Goal: Entertainment & Leisure: Browse casually

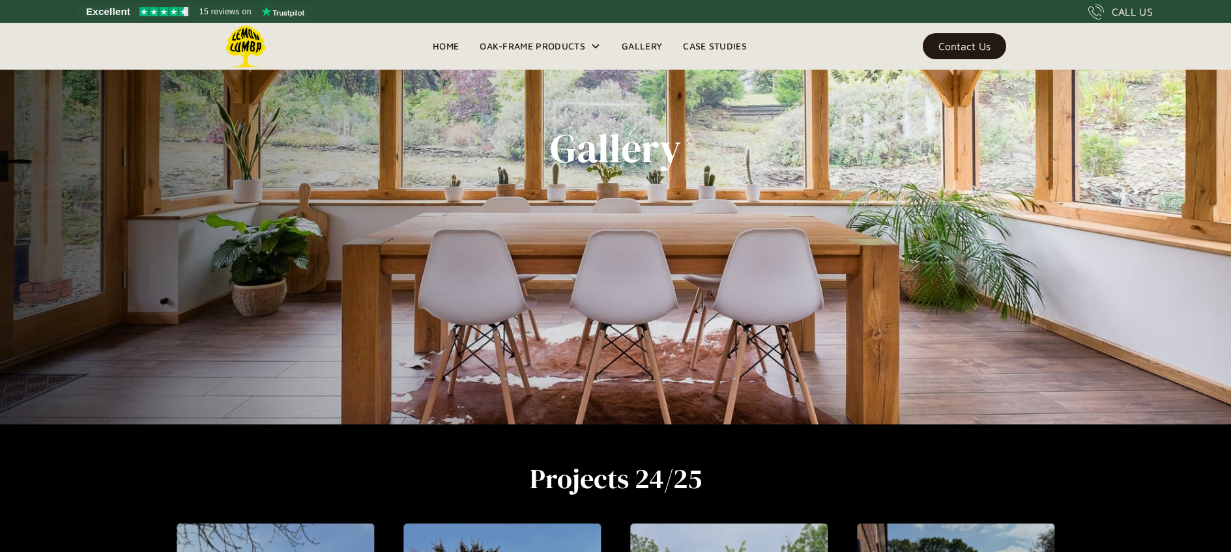
click at [654, 376] on div "Gallery" at bounding box center [616, 148] width 886 height 552
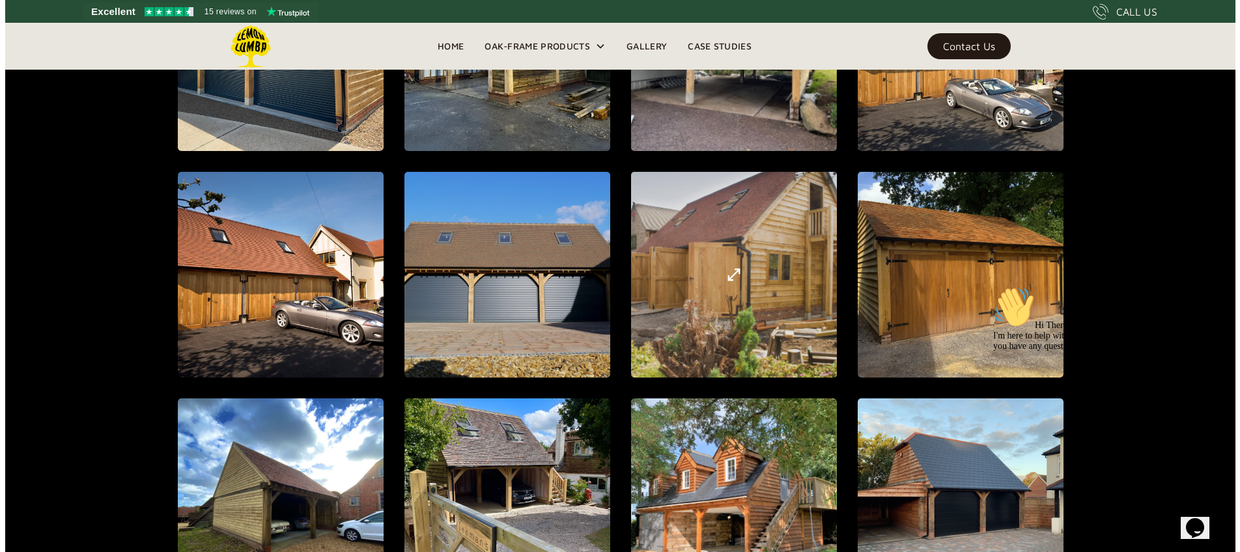
scroll to position [930, 0]
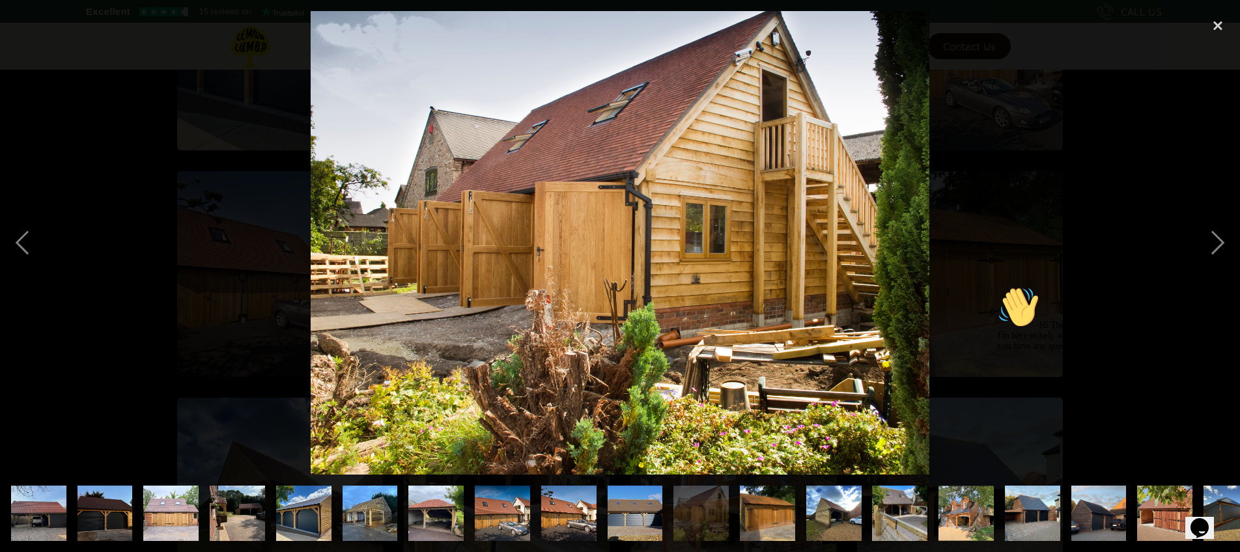
click at [564, 270] on img at bounding box center [620, 243] width 619 height 464
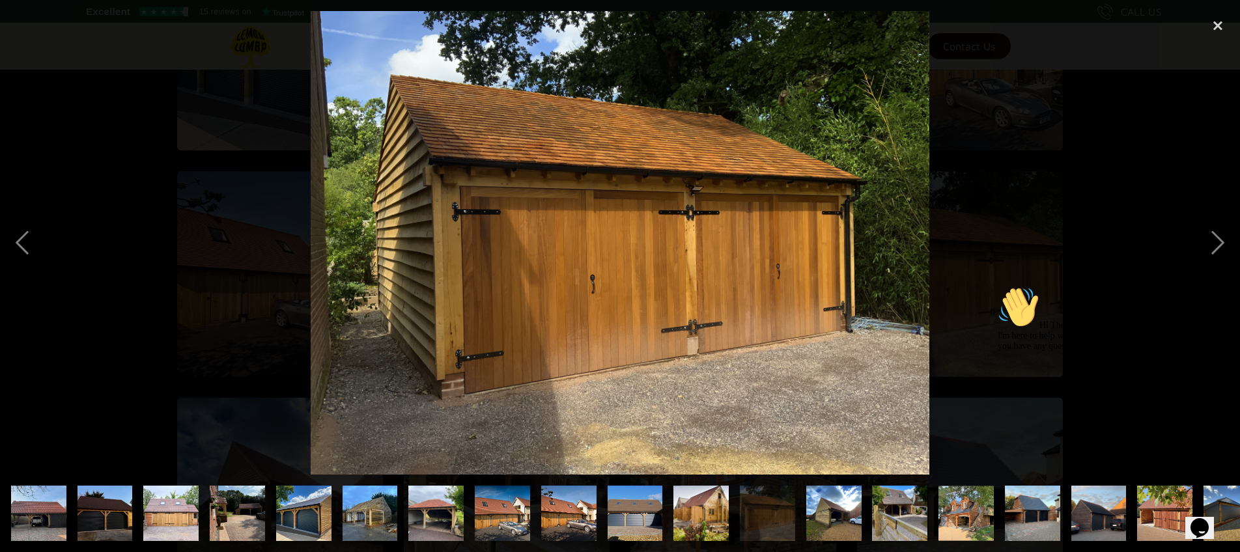
click at [564, 270] on img at bounding box center [620, 243] width 619 height 464
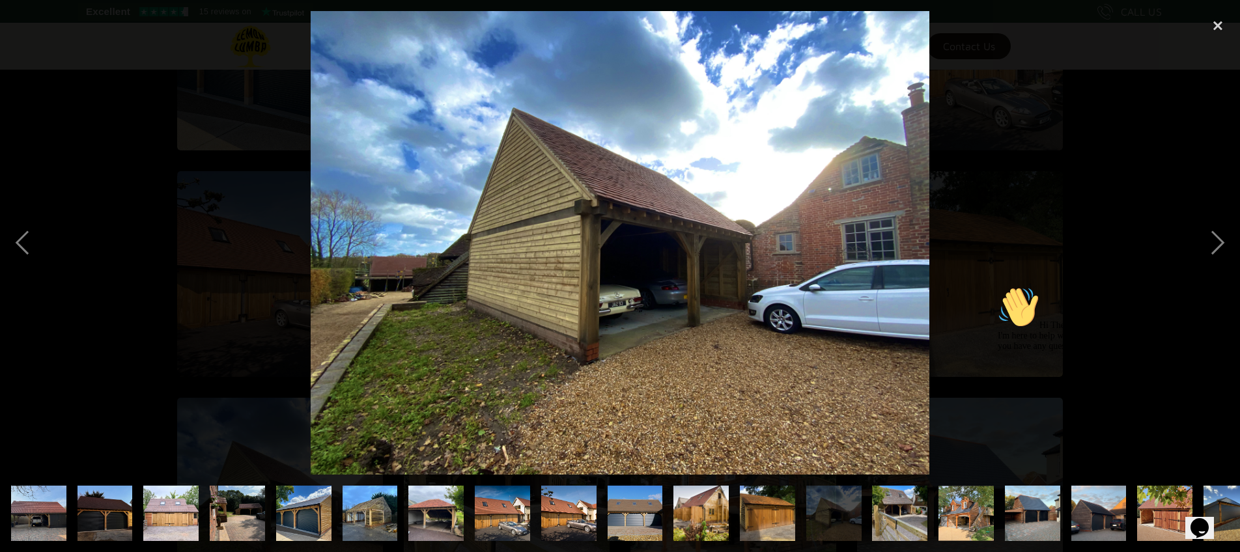
click at [564, 270] on img at bounding box center [620, 243] width 619 height 464
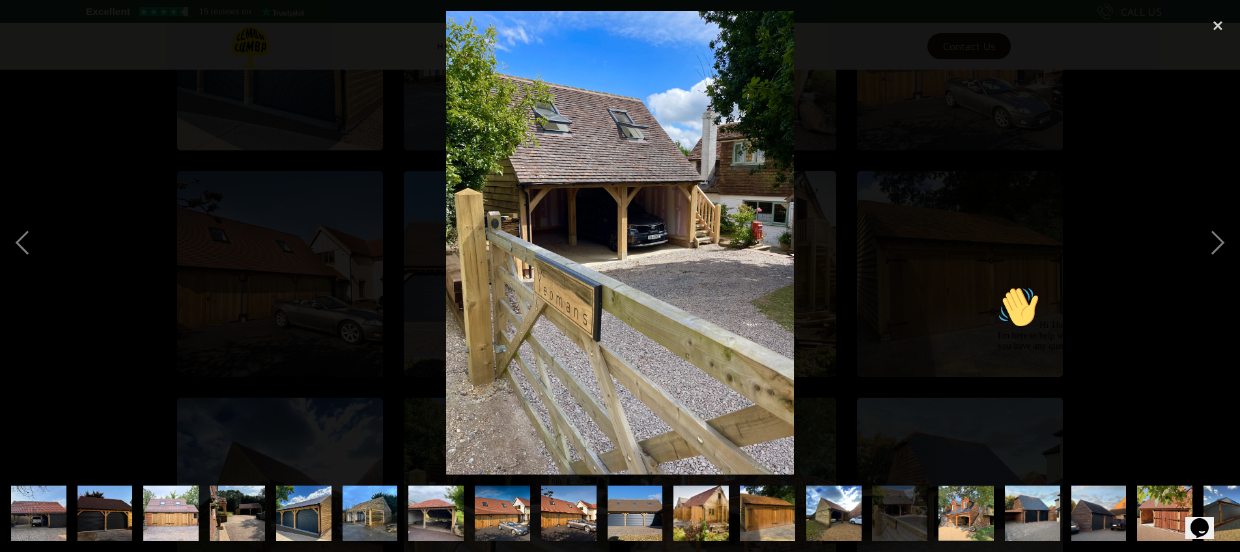
click at [564, 270] on img at bounding box center [620, 243] width 348 height 464
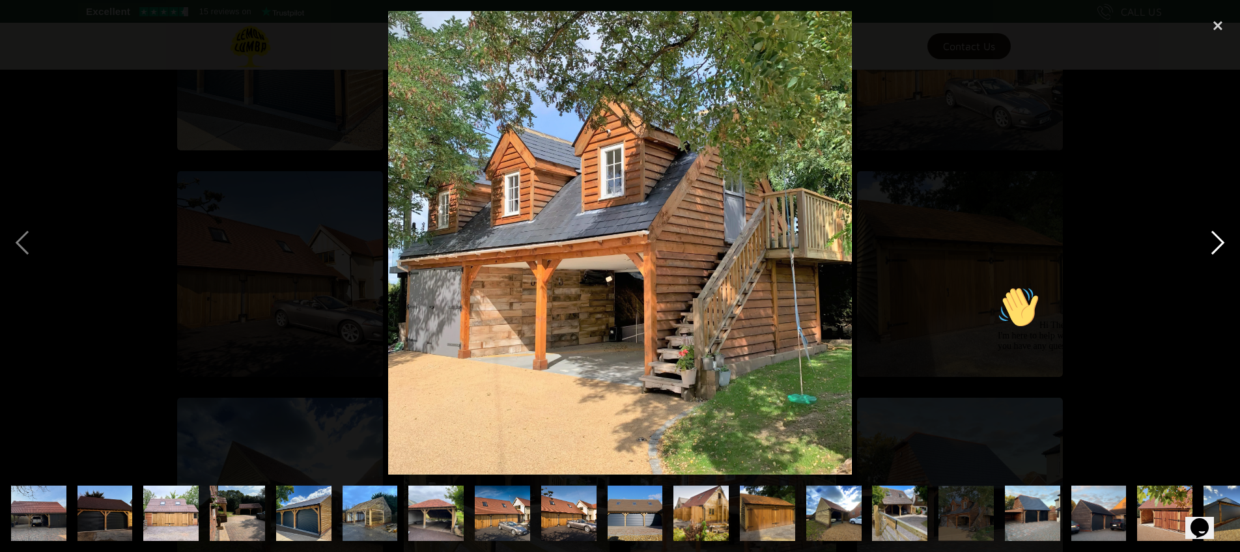
click at [1214, 246] on div "next image" at bounding box center [1218, 243] width 44 height 464
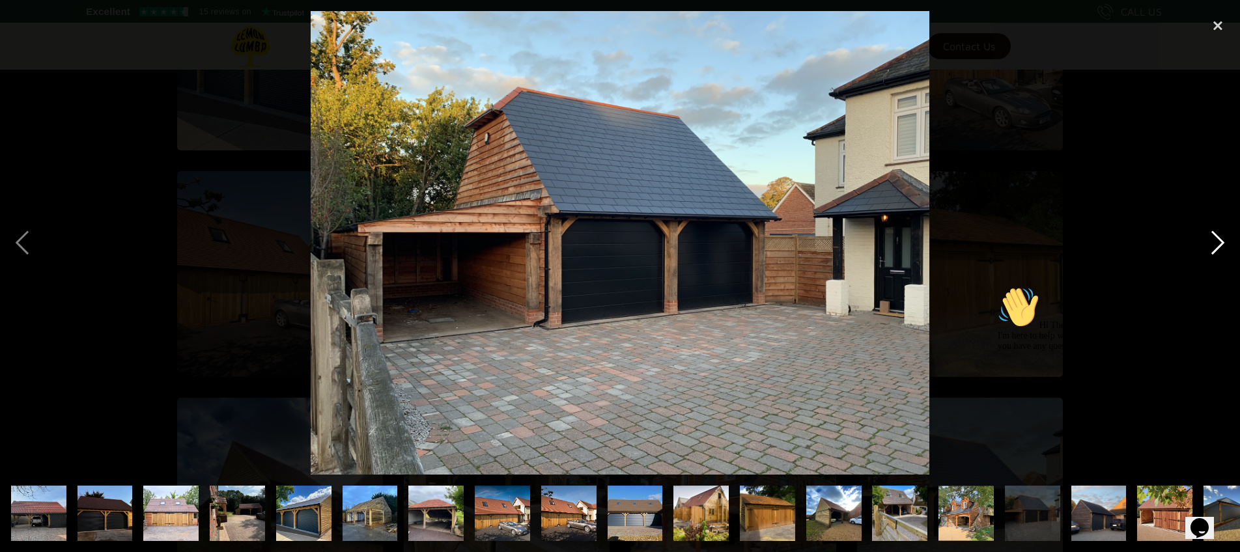
click at [1218, 246] on div "next image" at bounding box center [1218, 243] width 44 height 464
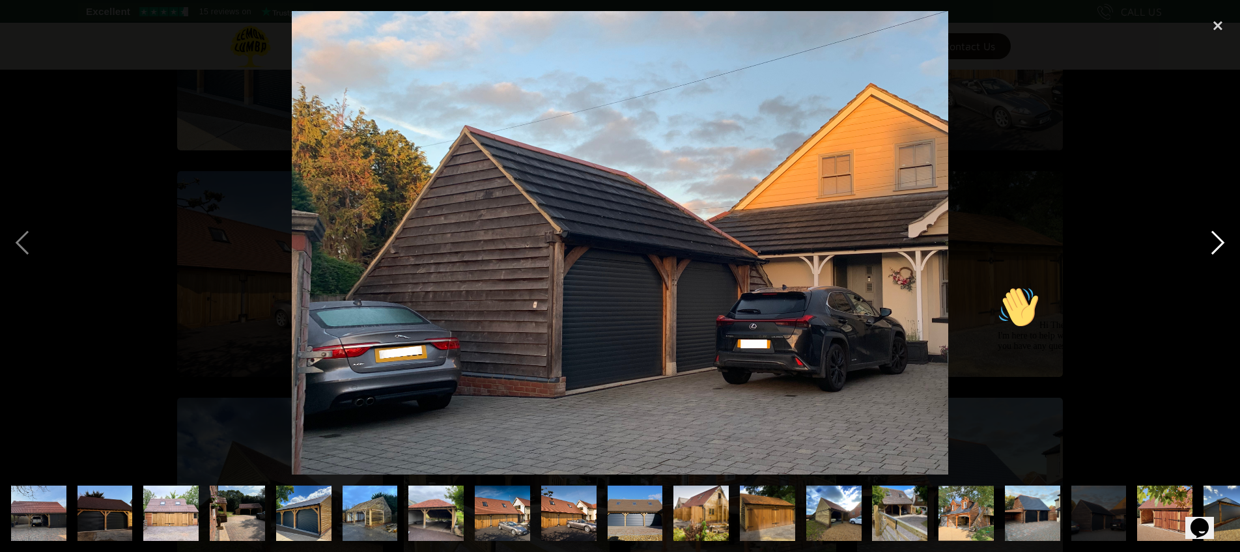
click at [1218, 246] on div "next image" at bounding box center [1218, 243] width 44 height 464
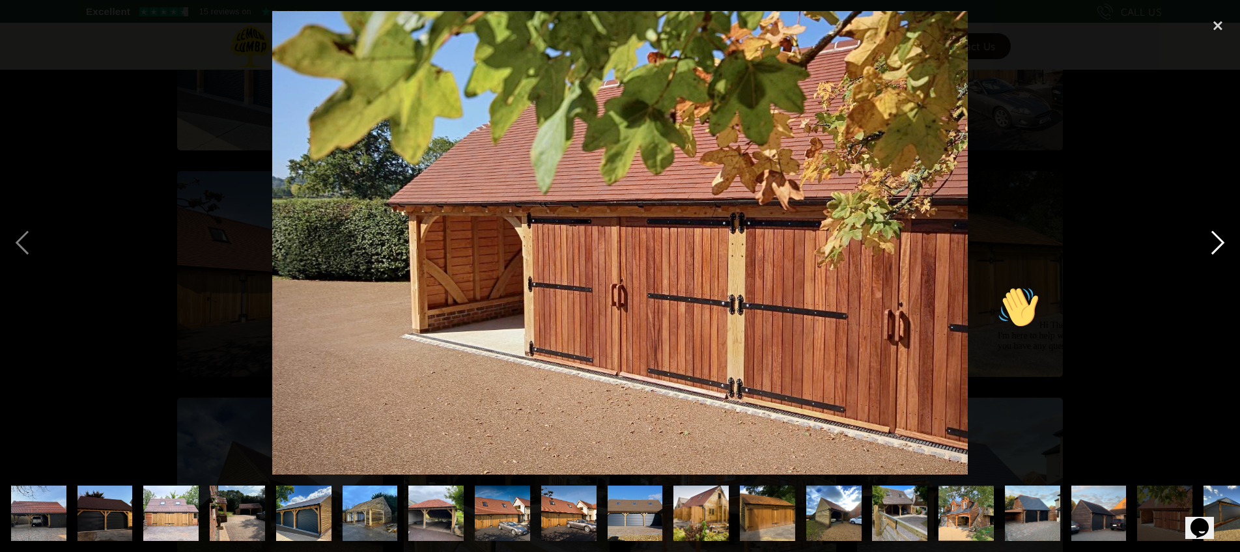
click at [1218, 246] on div "next image" at bounding box center [1218, 243] width 44 height 464
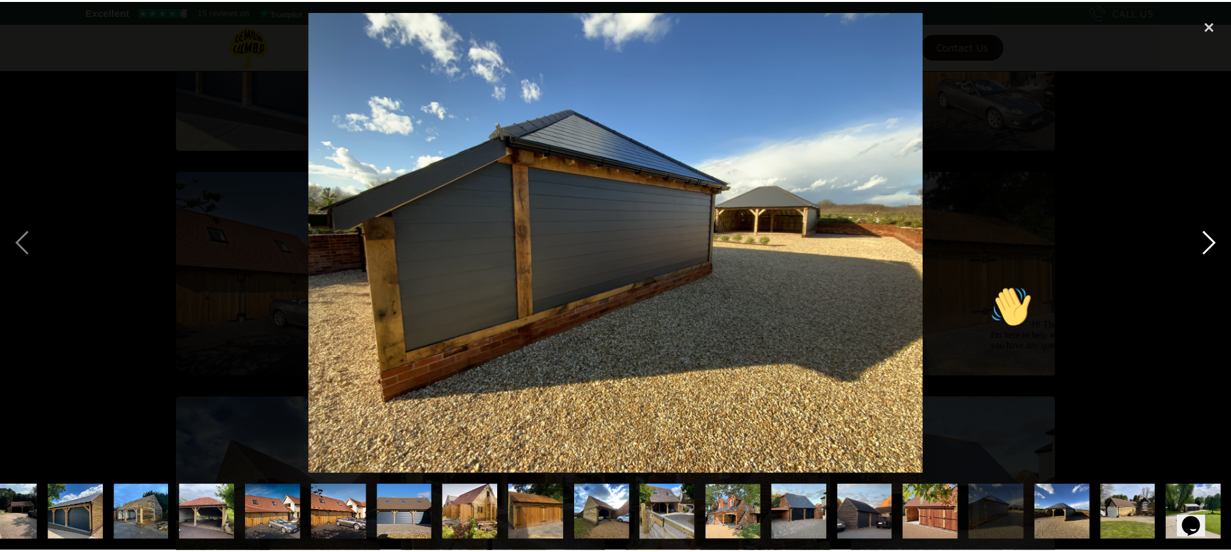
scroll to position [0, 229]
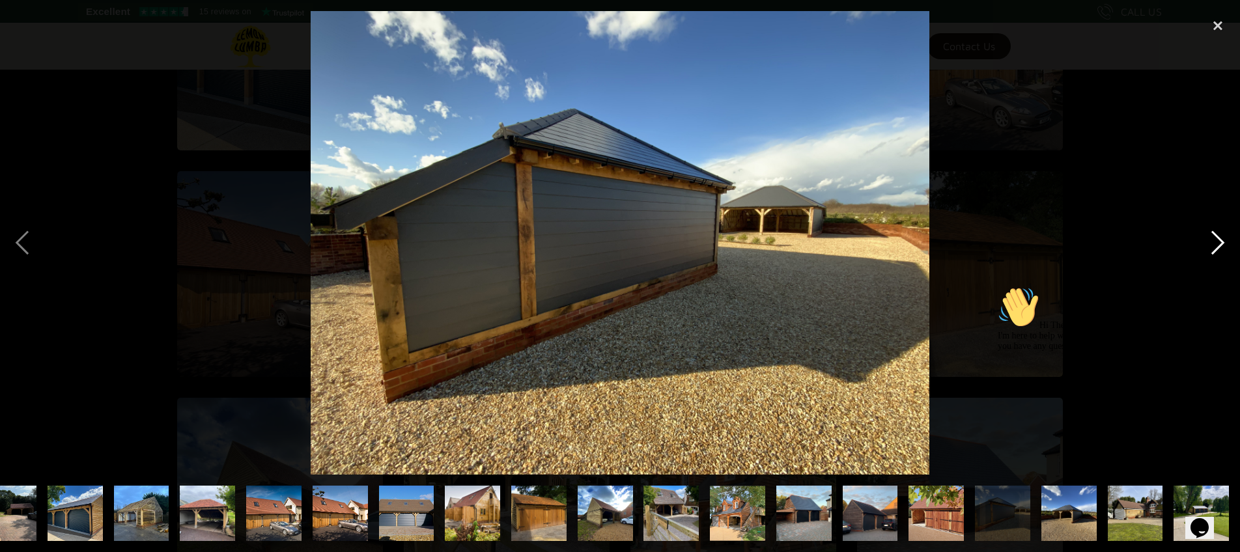
click at [1218, 246] on div "next image" at bounding box center [1218, 243] width 44 height 464
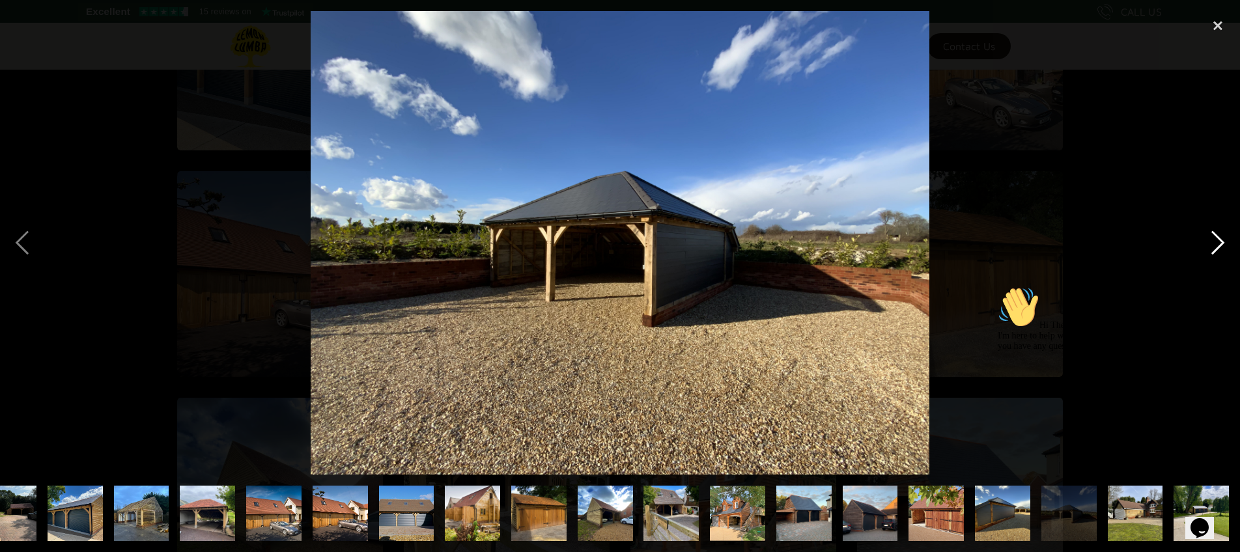
click at [1218, 246] on div "next image" at bounding box center [1218, 243] width 44 height 464
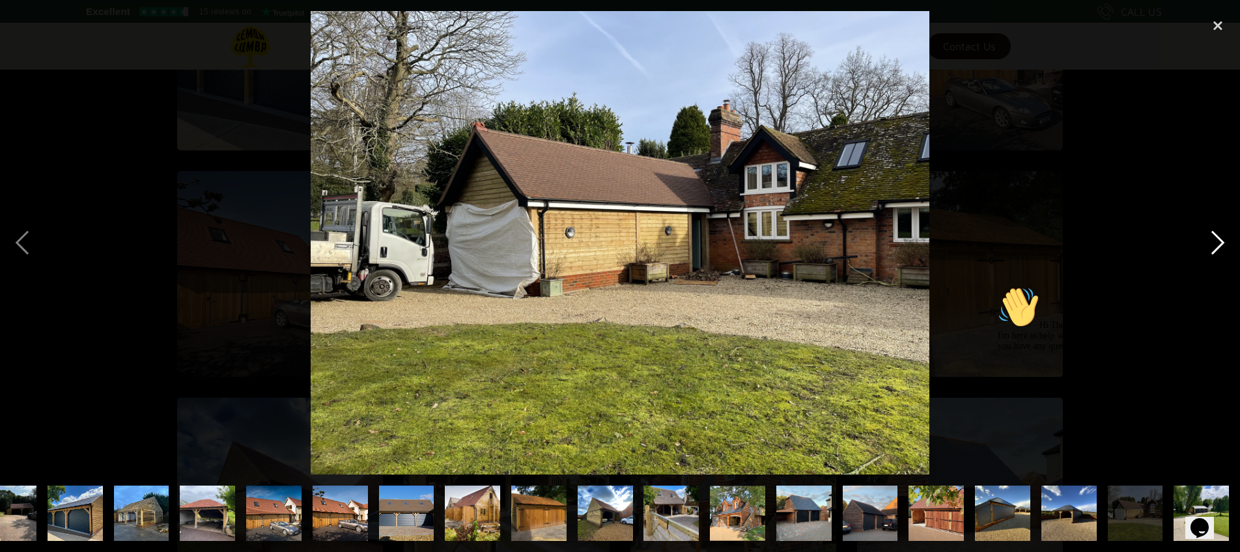
click at [1218, 246] on div "next image" at bounding box center [1218, 243] width 44 height 464
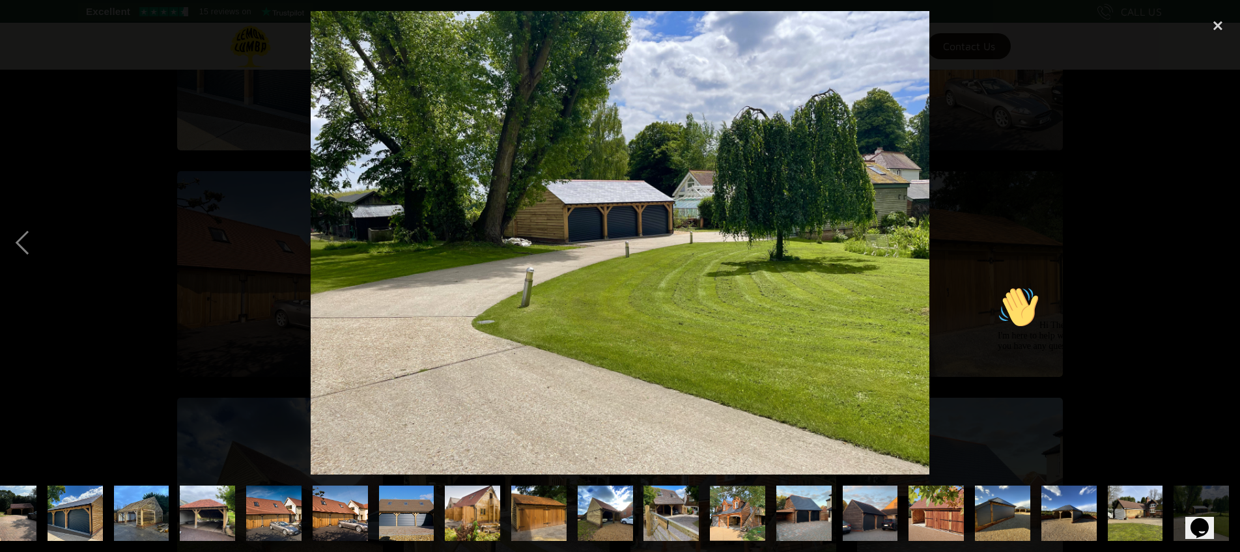
click at [1218, 246] on div "next image" at bounding box center [1218, 243] width 44 height 464
click at [1222, 25] on div "close lightbox" at bounding box center [1218, 25] width 44 height 29
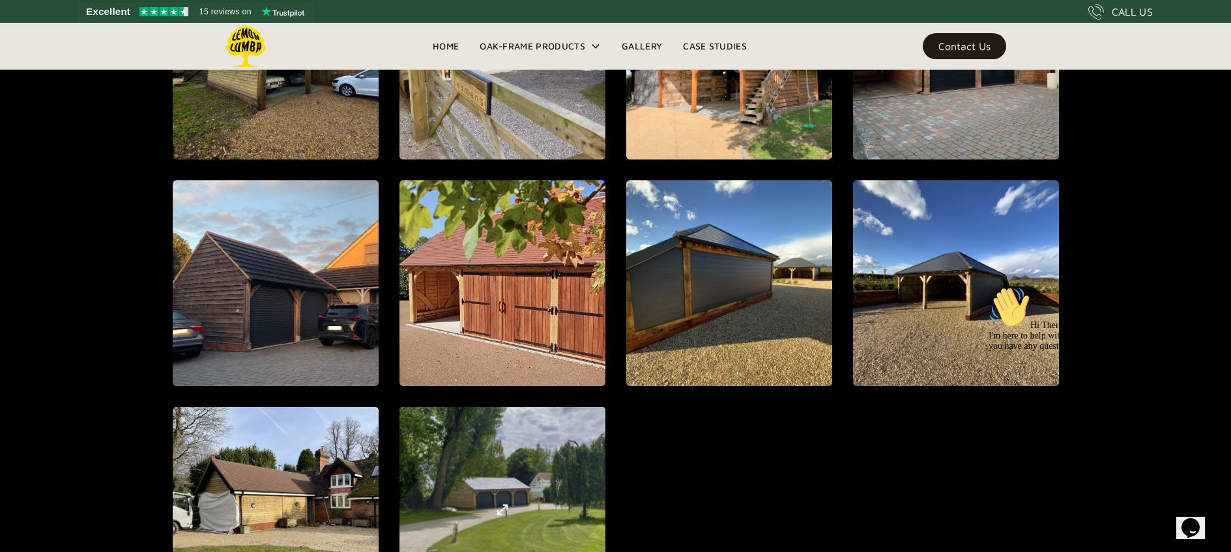
scroll to position [1373, 0]
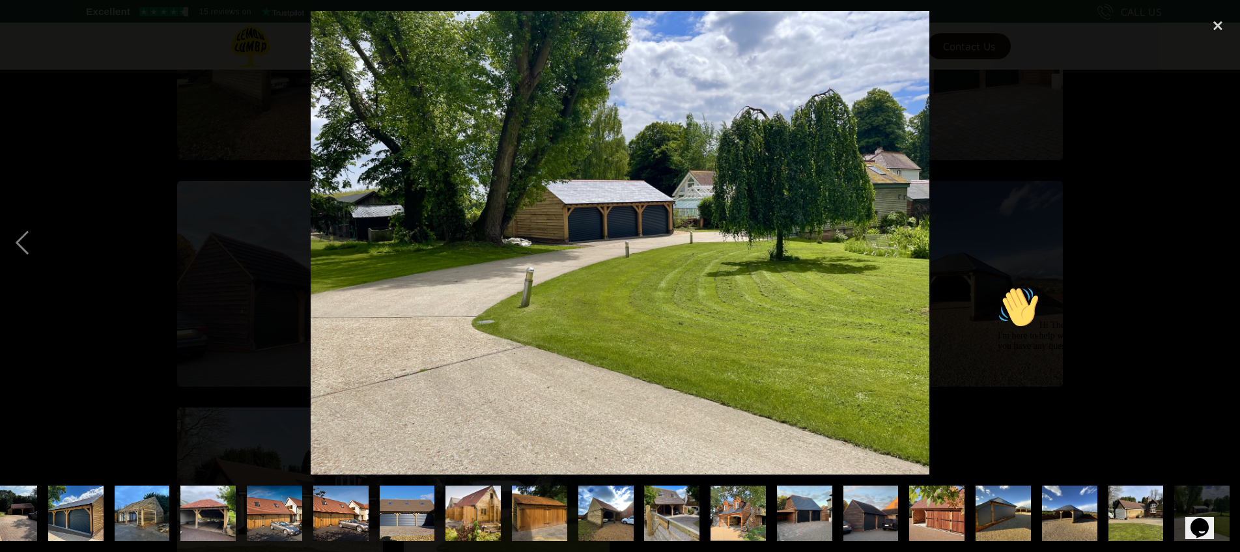
scroll to position [0, 229]
click at [24, 239] on div "previous image" at bounding box center [22, 243] width 44 height 464
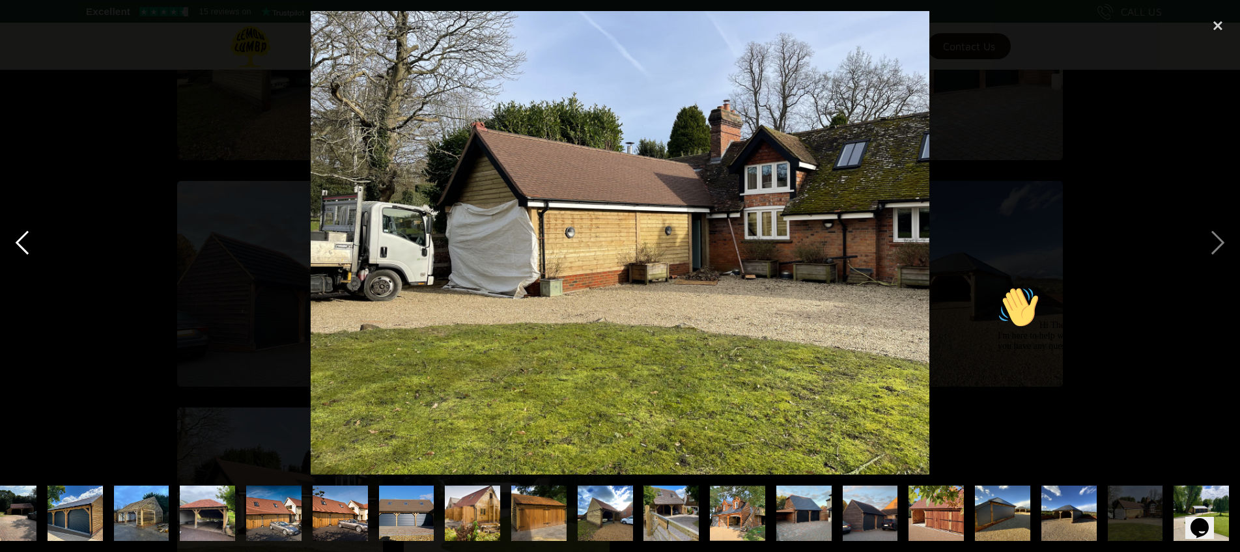
click at [24, 240] on div "previous image" at bounding box center [22, 243] width 44 height 464
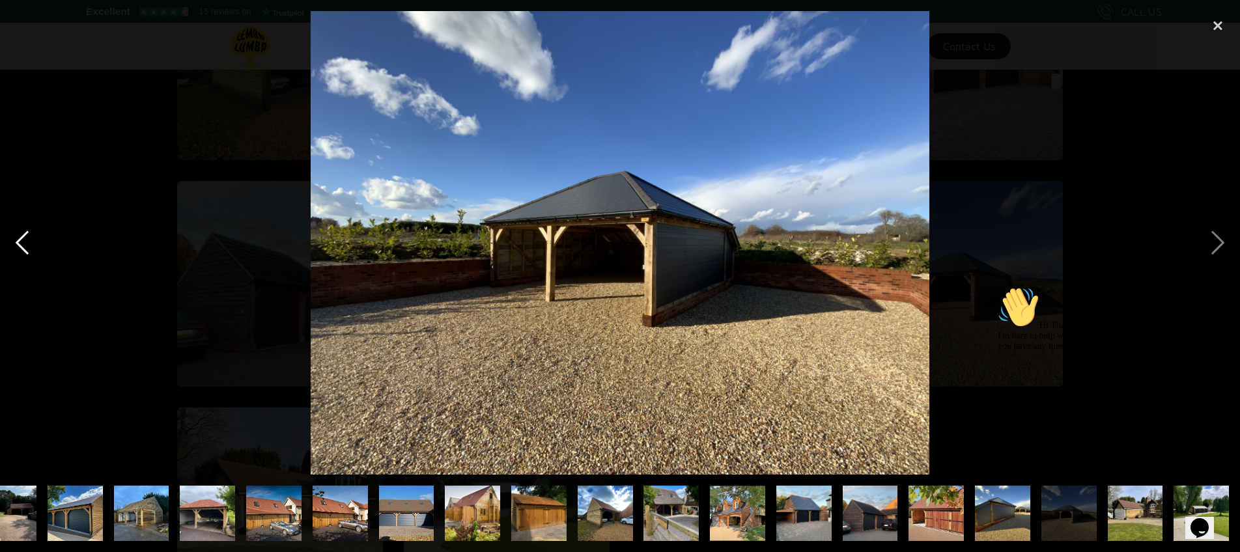
click at [24, 240] on div "previous image" at bounding box center [22, 243] width 44 height 464
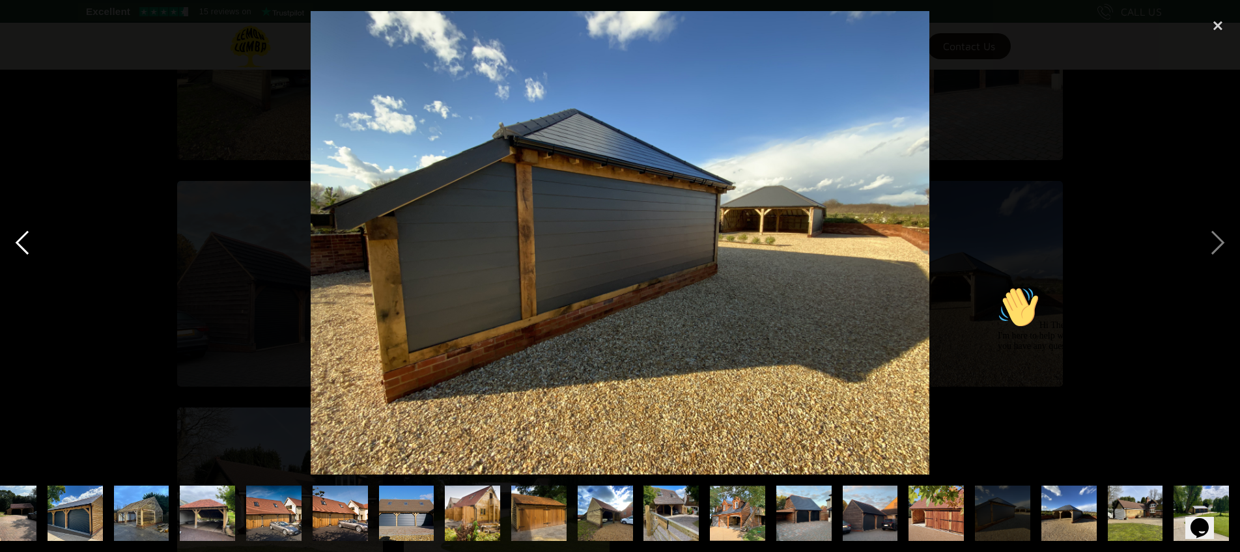
click at [25, 240] on div "previous image" at bounding box center [22, 243] width 44 height 464
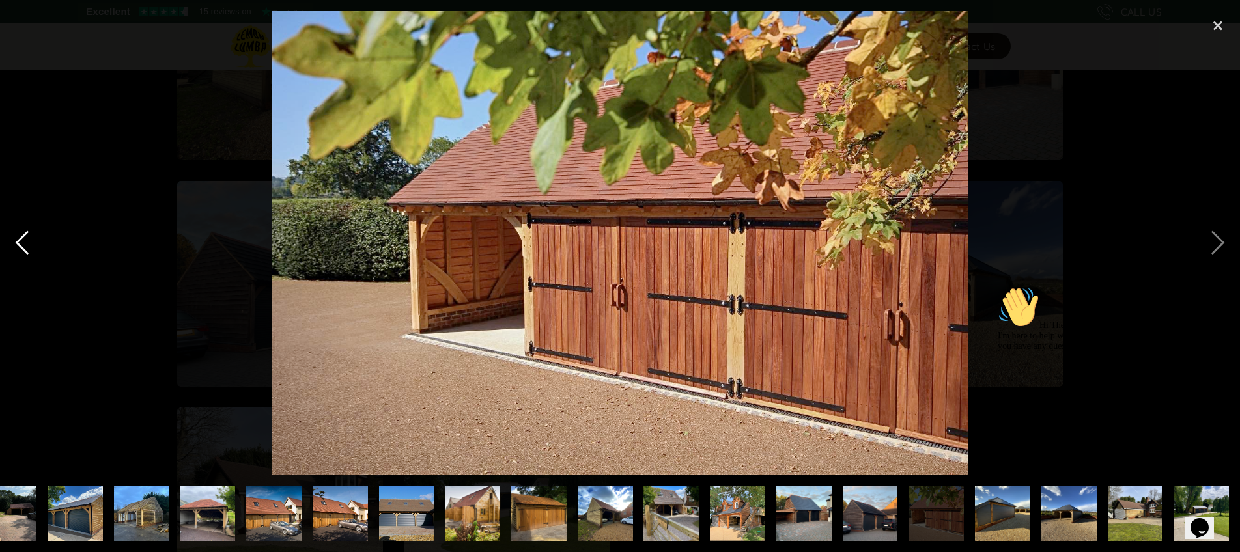
click at [25, 240] on div "previous image" at bounding box center [22, 243] width 44 height 464
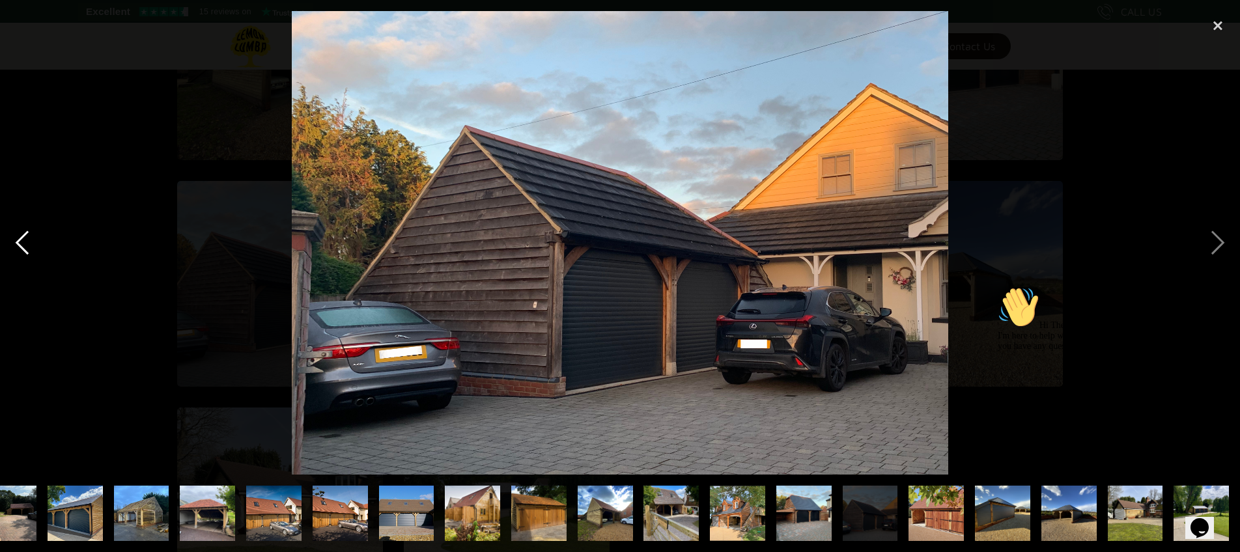
click at [25, 240] on div "previous image" at bounding box center [22, 243] width 44 height 464
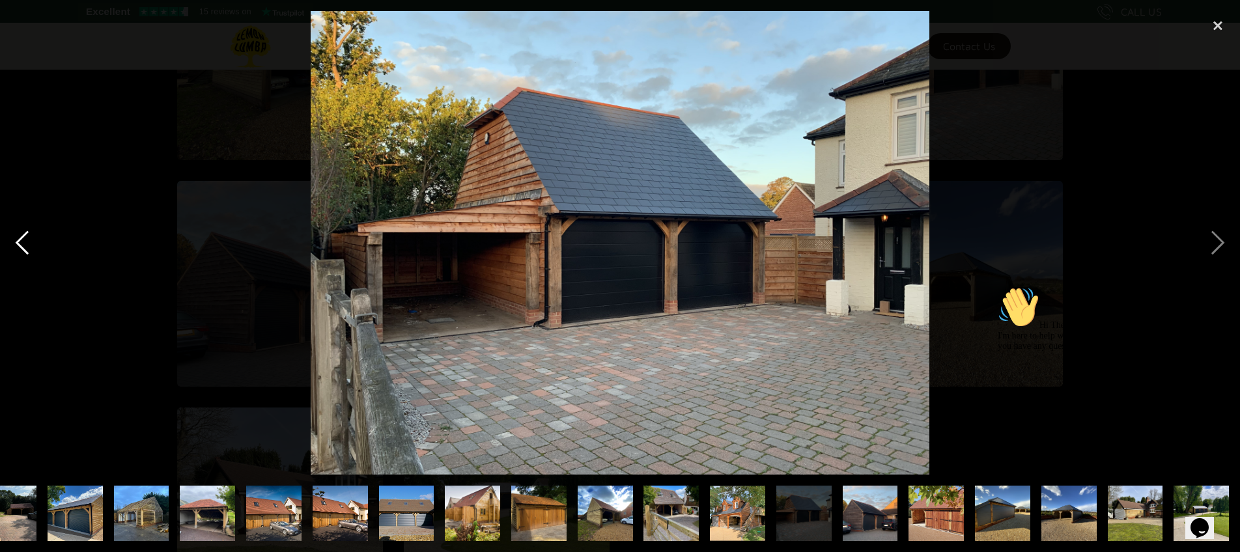
click at [25, 240] on div "previous image" at bounding box center [22, 243] width 44 height 464
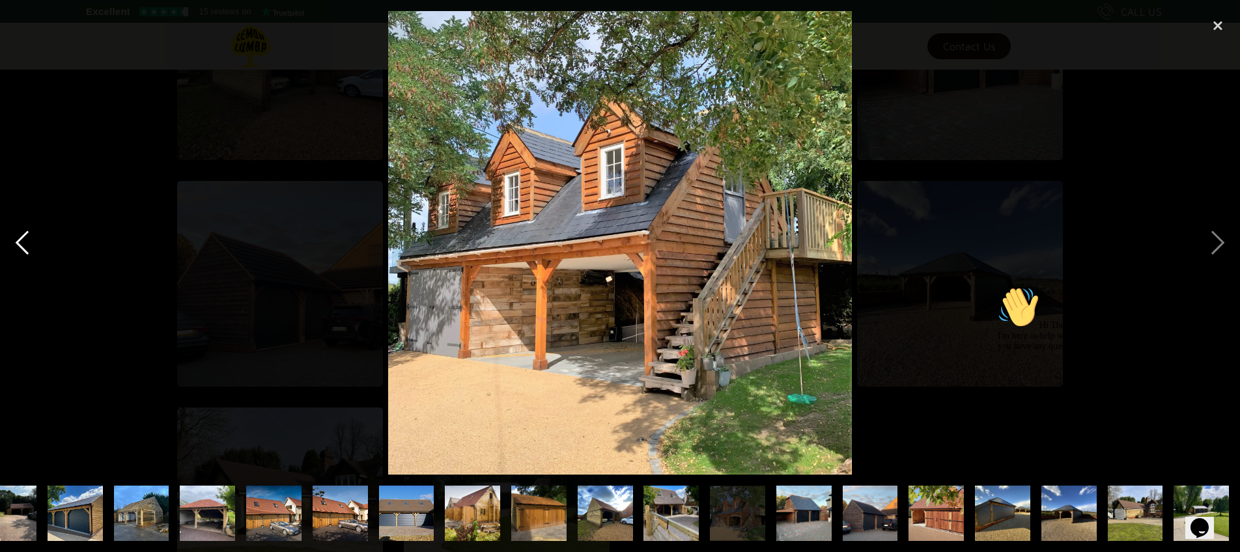
click at [25, 240] on div "previous image" at bounding box center [22, 243] width 44 height 464
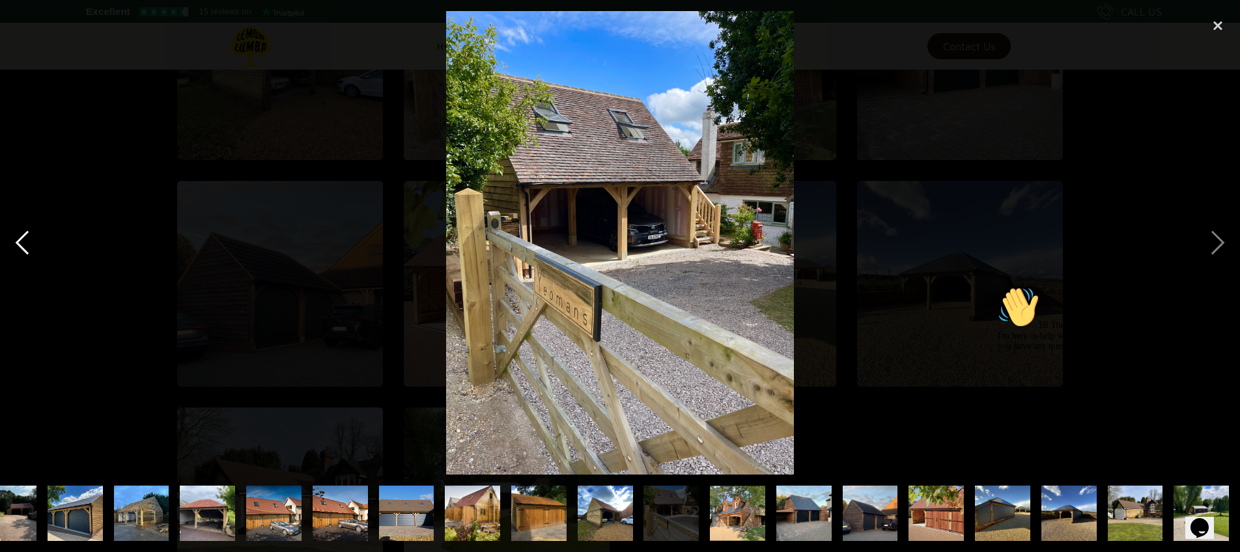
click at [25, 240] on div "previous image" at bounding box center [22, 243] width 44 height 464
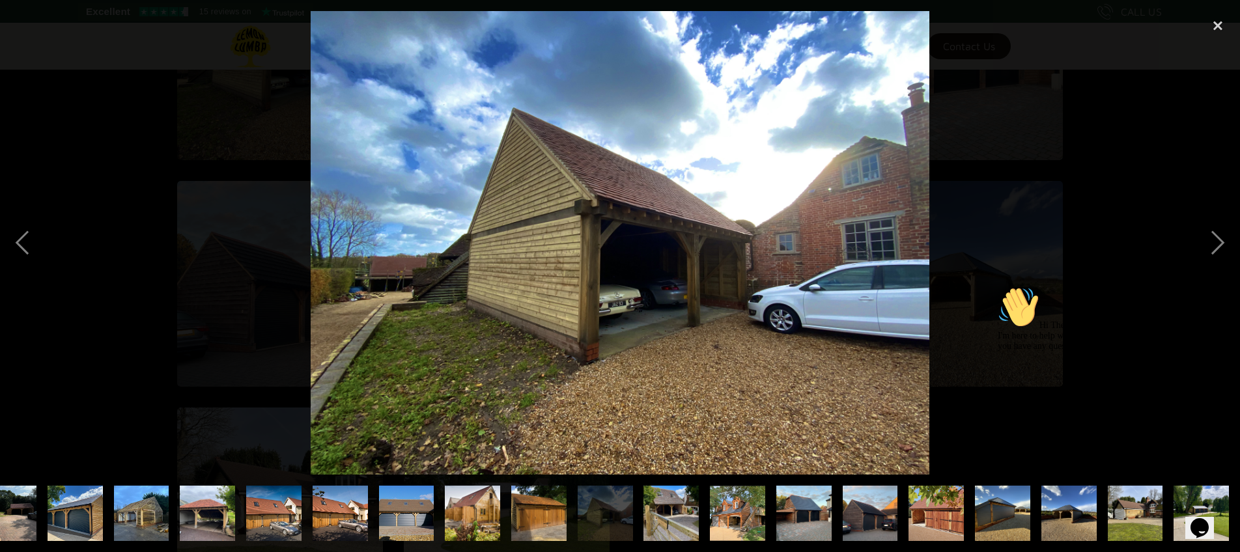
click at [506, 328] on img at bounding box center [620, 243] width 619 height 464
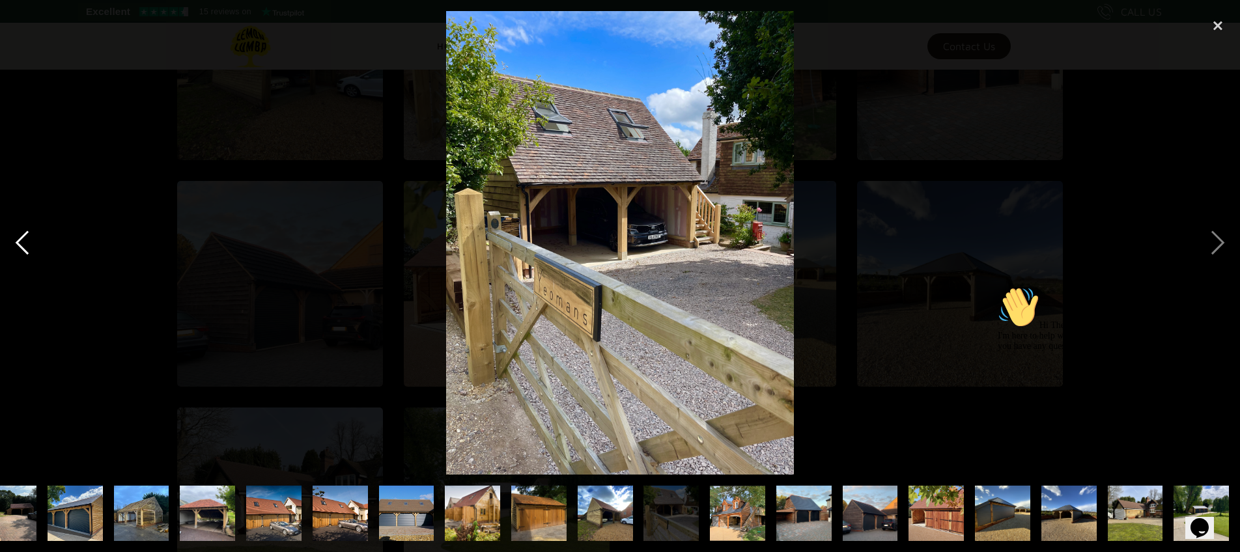
click at [29, 238] on div "previous image" at bounding box center [22, 243] width 44 height 464
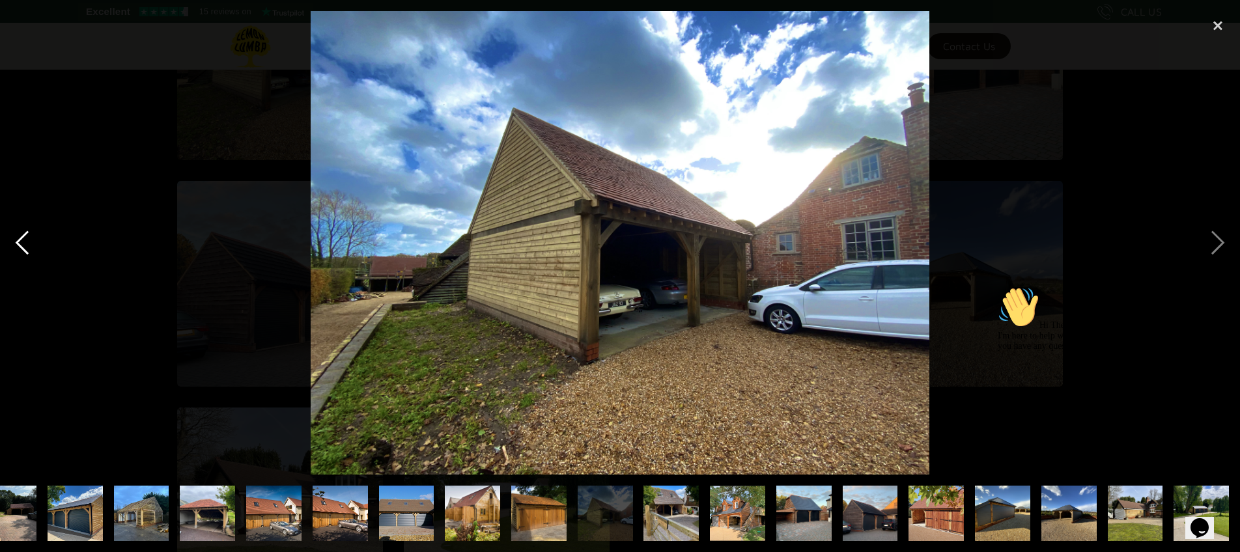
click at [27, 242] on div "previous image" at bounding box center [22, 243] width 44 height 464
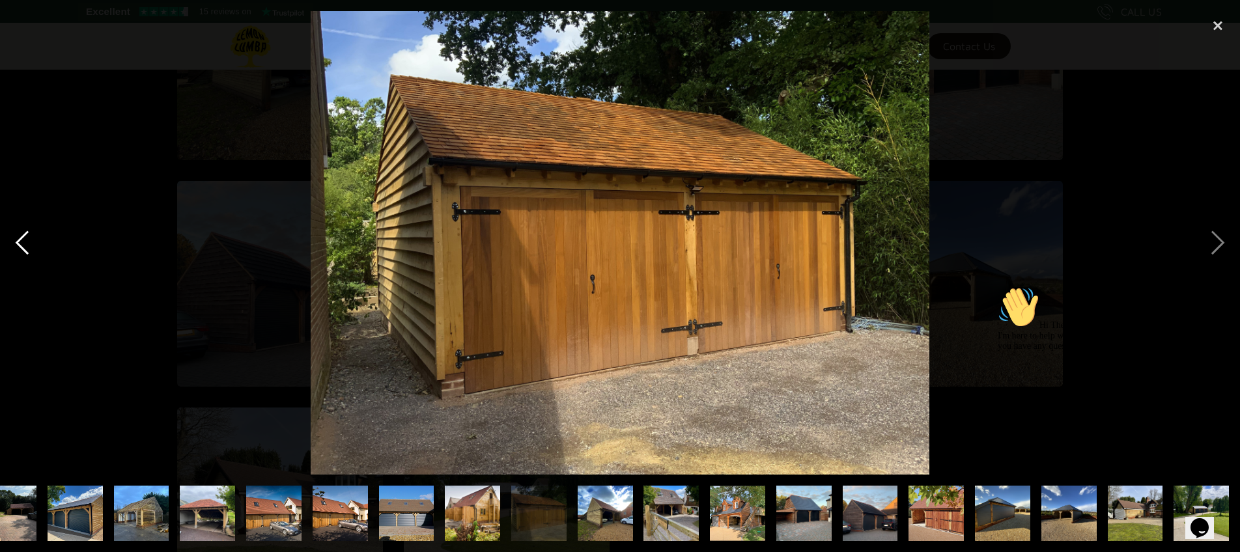
click at [27, 242] on div "previous image" at bounding box center [22, 243] width 44 height 464
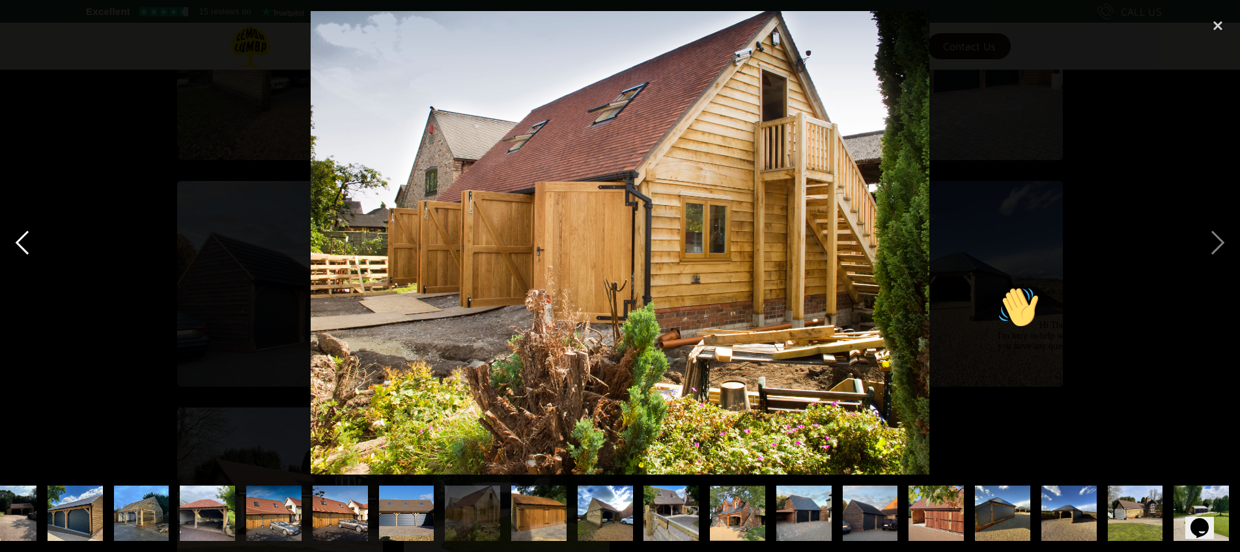
click at [30, 244] on div "previous image" at bounding box center [22, 243] width 44 height 464
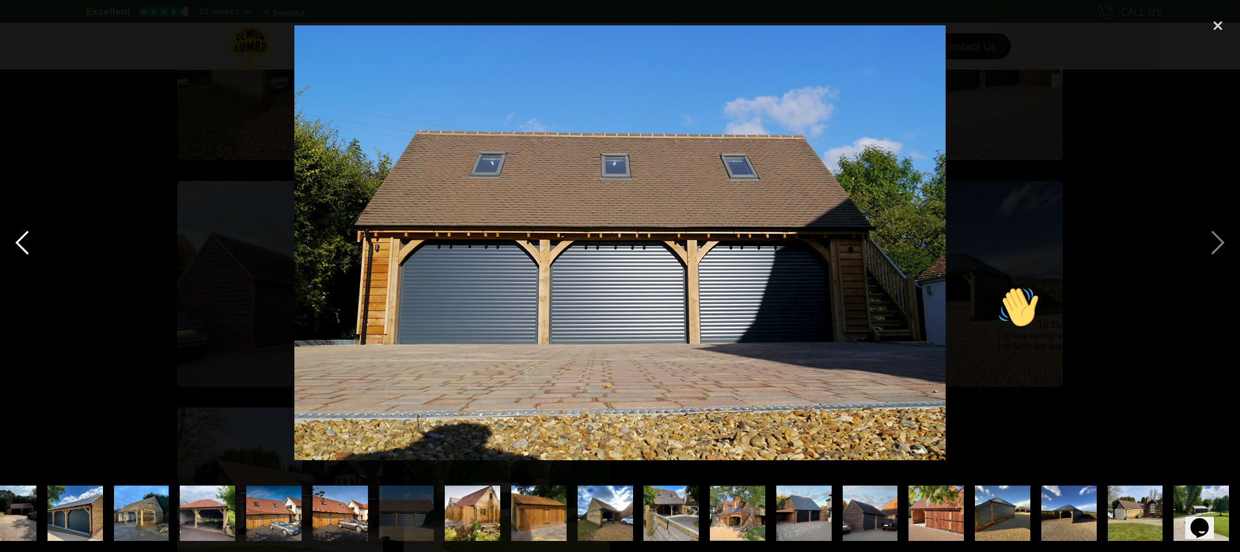
click at [30, 244] on div "previous image" at bounding box center [22, 243] width 44 height 464
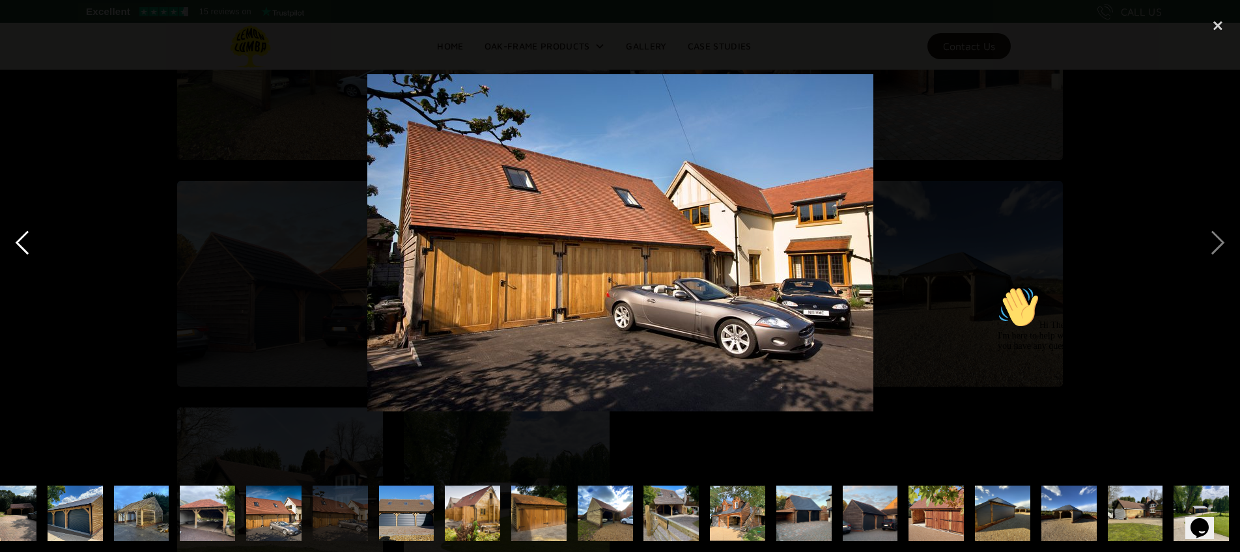
click at [30, 244] on div "previous image" at bounding box center [22, 243] width 44 height 464
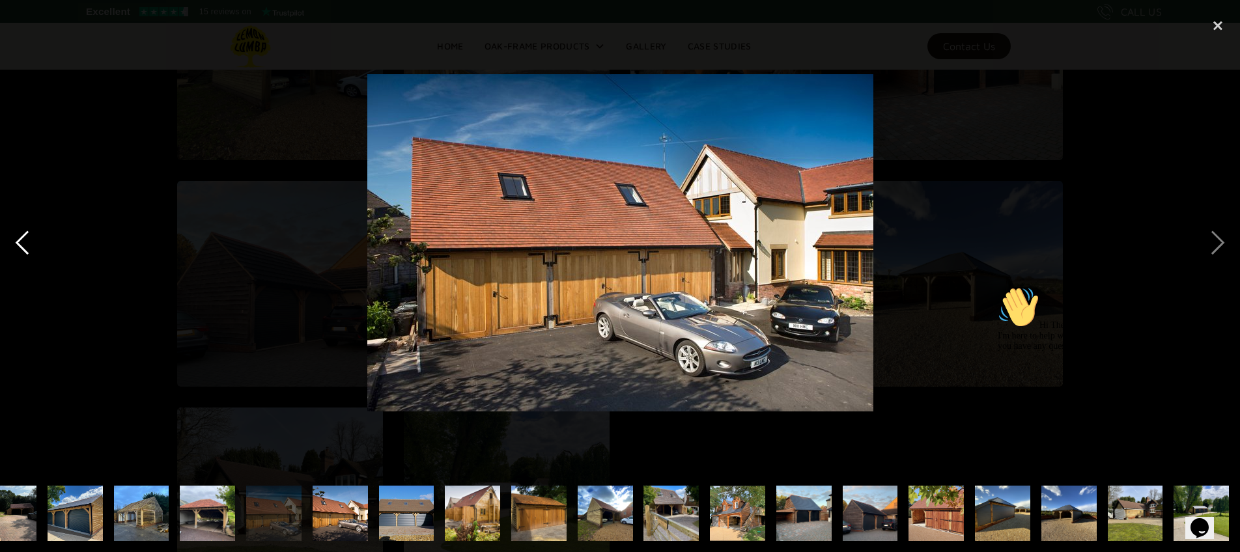
click at [30, 244] on div "previous image" at bounding box center [22, 243] width 44 height 464
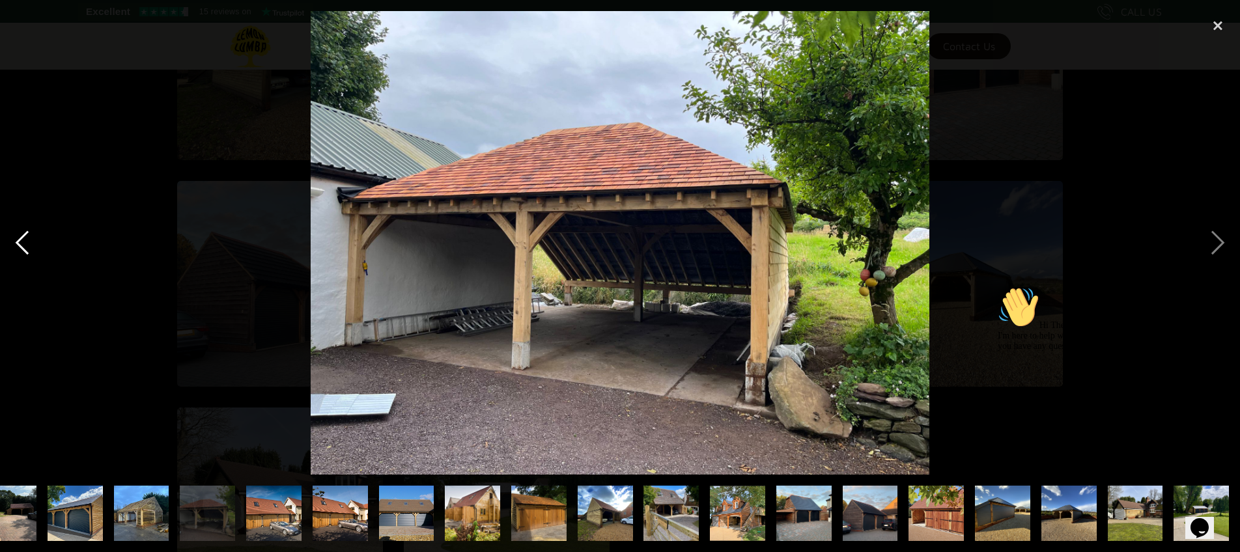
click at [30, 244] on div "previous image" at bounding box center [22, 243] width 44 height 464
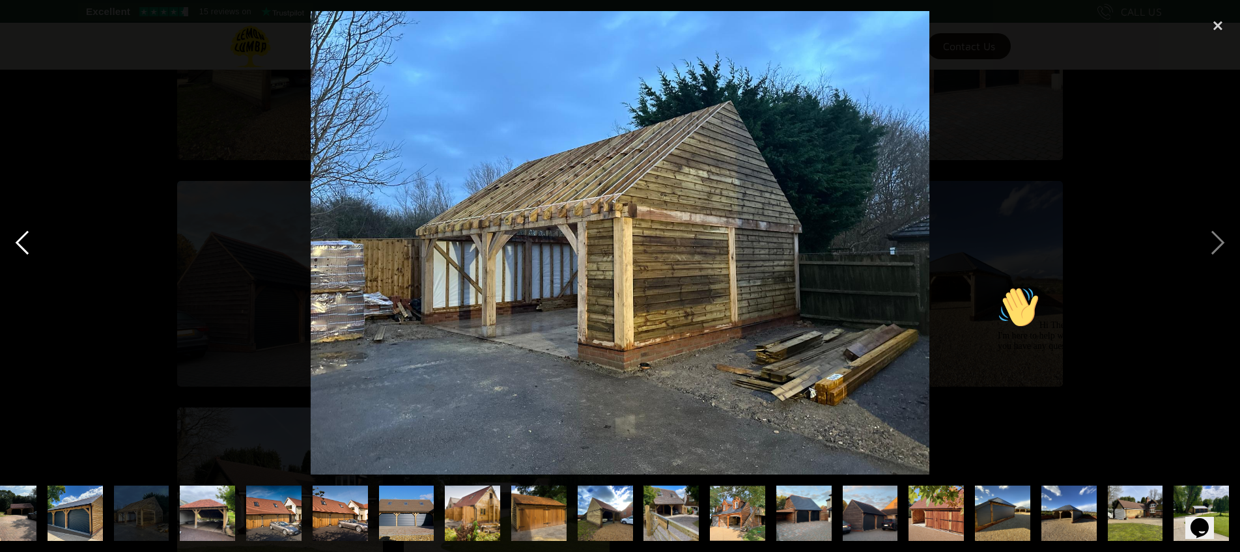
click at [30, 244] on div "previous image" at bounding box center [22, 243] width 44 height 464
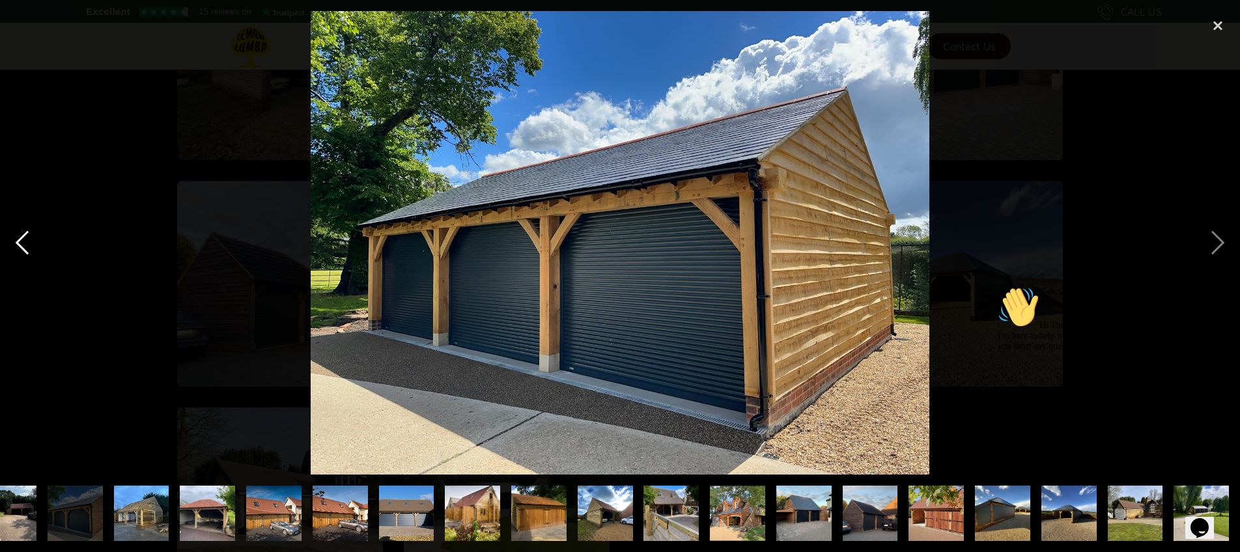
click at [30, 244] on div "previous image" at bounding box center [22, 243] width 44 height 464
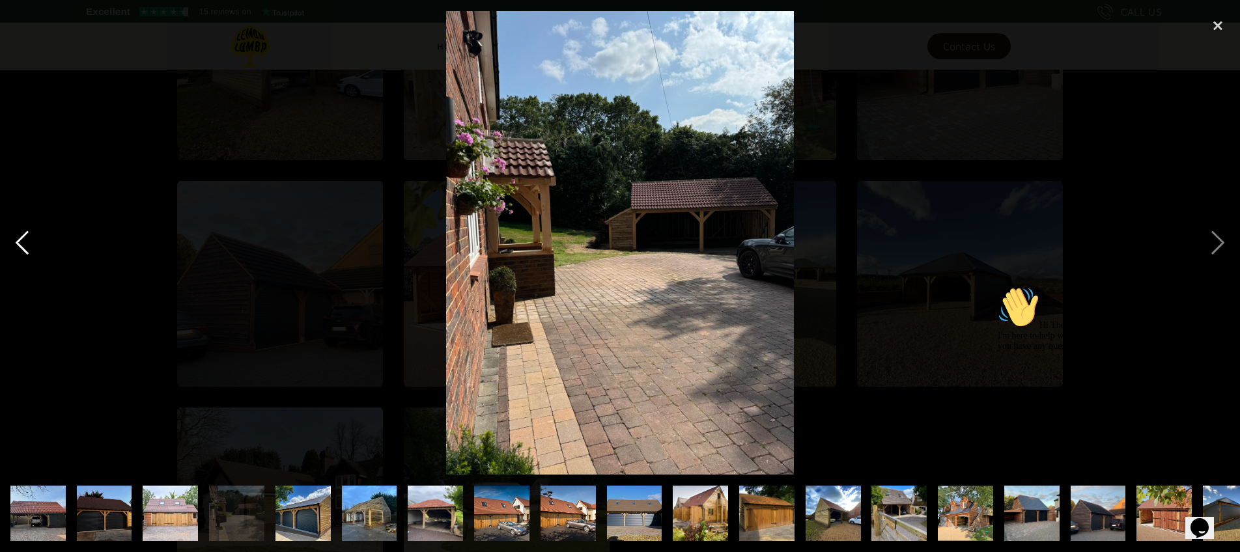
scroll to position [0, 0]
click at [30, 244] on div "previous image" at bounding box center [22, 243] width 44 height 464
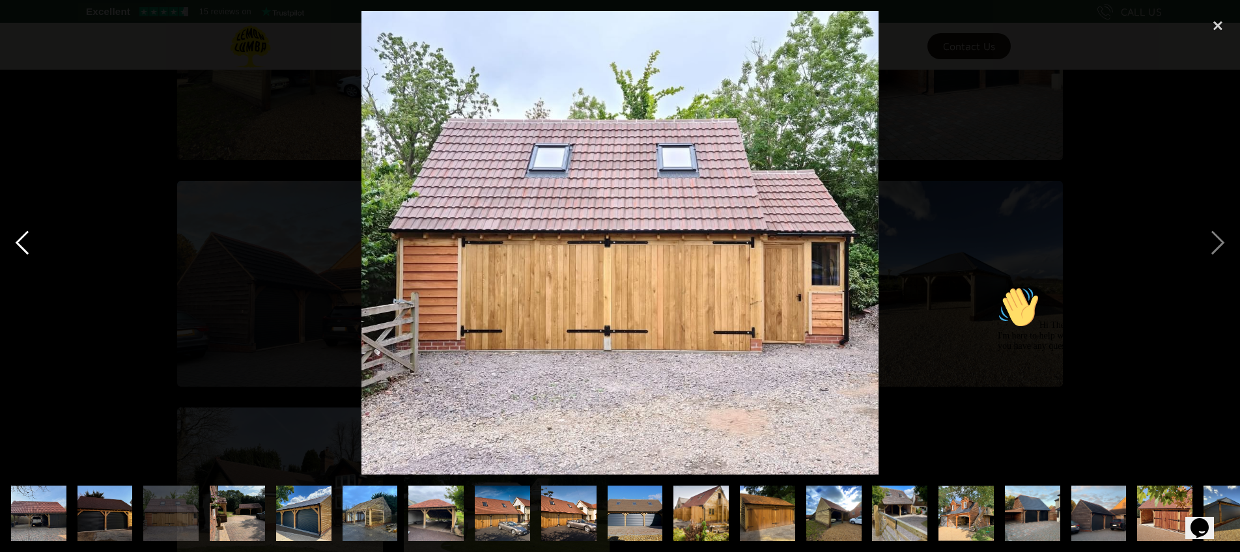
click at [30, 244] on div "previous image" at bounding box center [22, 243] width 44 height 464
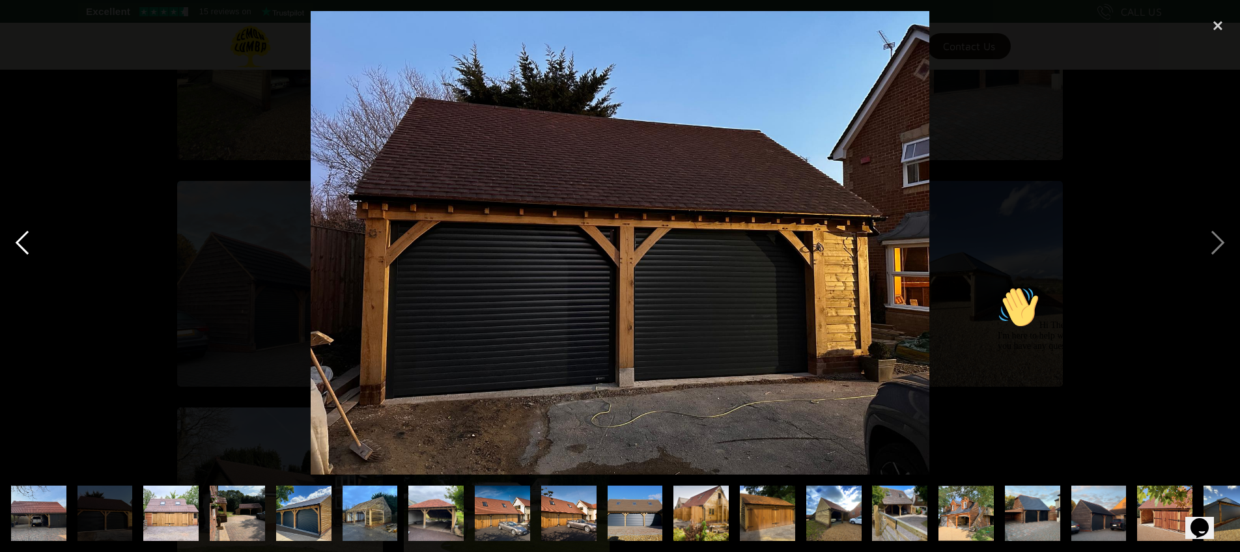
click at [30, 244] on div "previous image" at bounding box center [22, 243] width 44 height 464
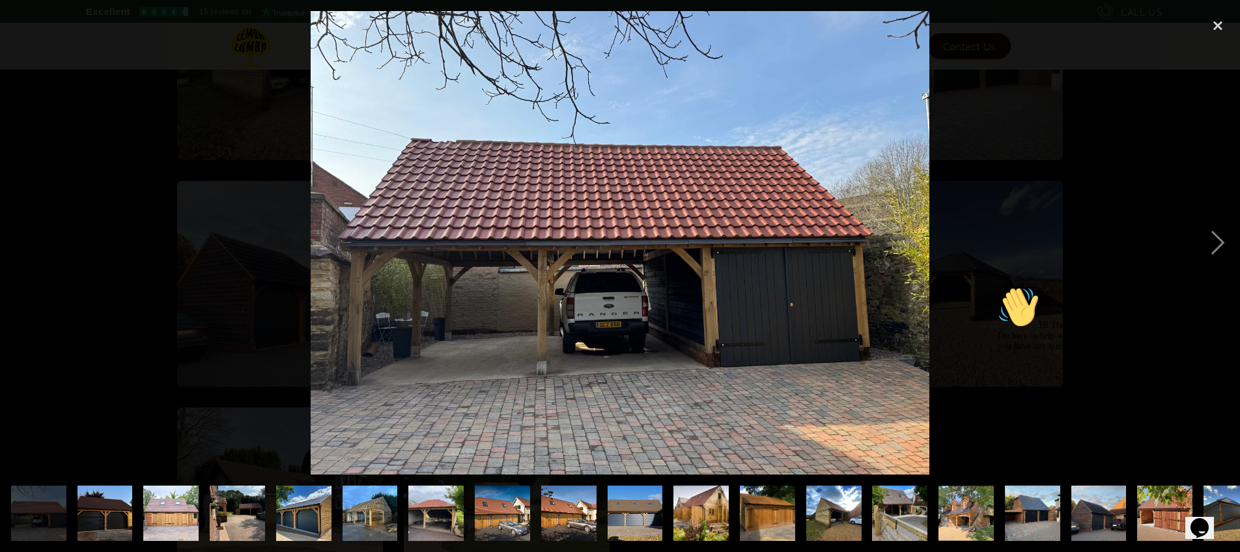
click at [30, 244] on div "previous image" at bounding box center [22, 243] width 44 height 464
click at [1227, 245] on div "next image" at bounding box center [1218, 243] width 44 height 464
